Goal: Register for event/course

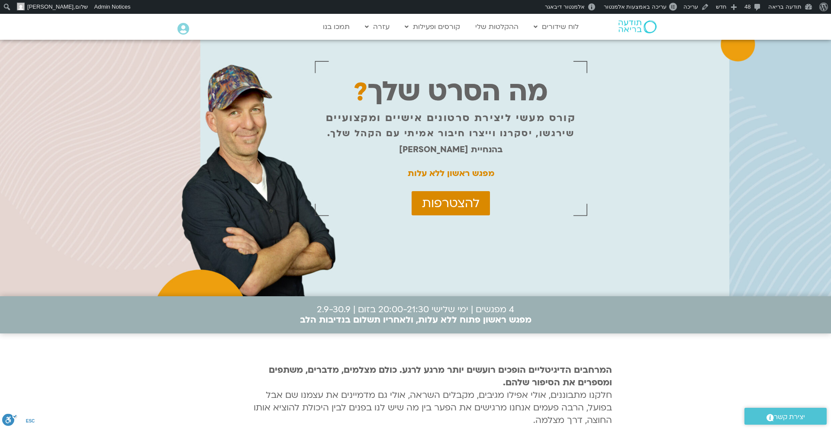
click at [492, 116] on p "קורס מעשי ליצירת סרטונים אישיים ומקצועיים" at bounding box center [451, 118] width 250 height 11
copy div "קורס מעשי ליצירת סרטונים אישיים ומקצועיים"
click at [458, 174] on strong "מפגש ראשון ללא עלות" at bounding box center [451, 173] width 87 height 11
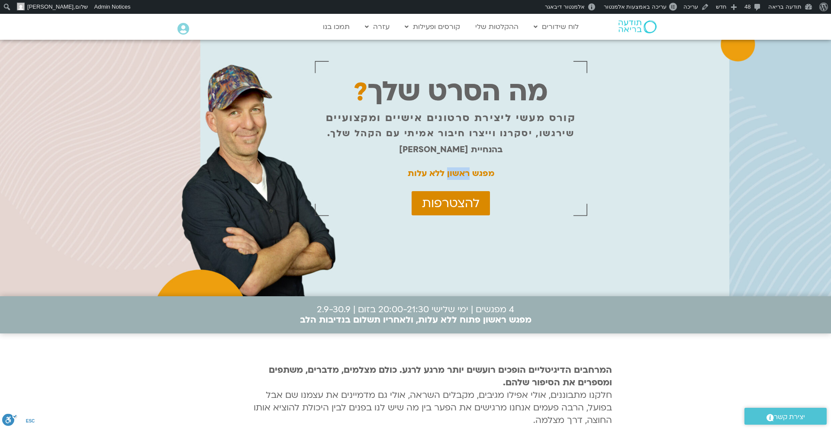
click at [458, 174] on strong "מפגש ראשון ללא עלות" at bounding box center [451, 173] width 87 height 11
copy div "מפגש ראשון ללא עלות"
